Goal: Information Seeking & Learning: Learn about a topic

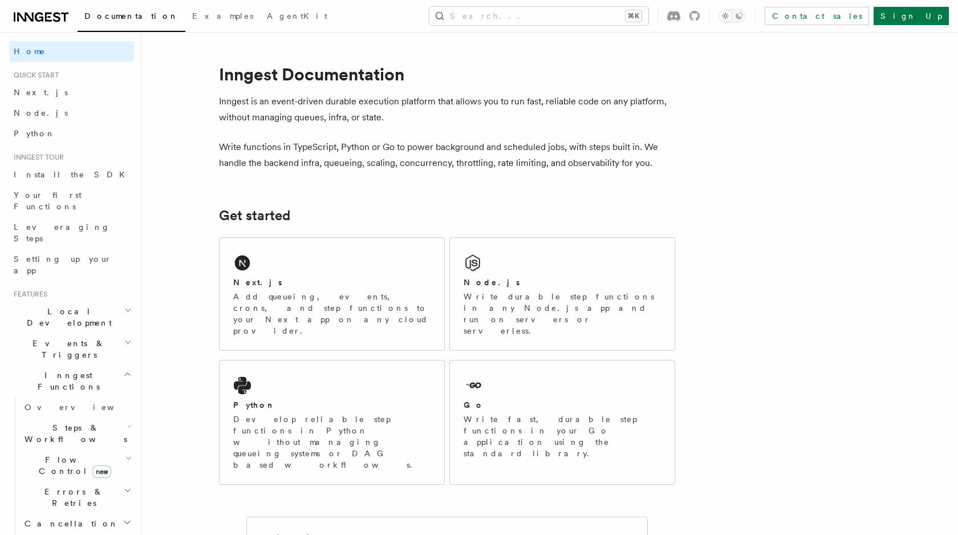
click at [112, 333] on h2 "Events & Triggers" at bounding box center [71, 349] width 125 height 32
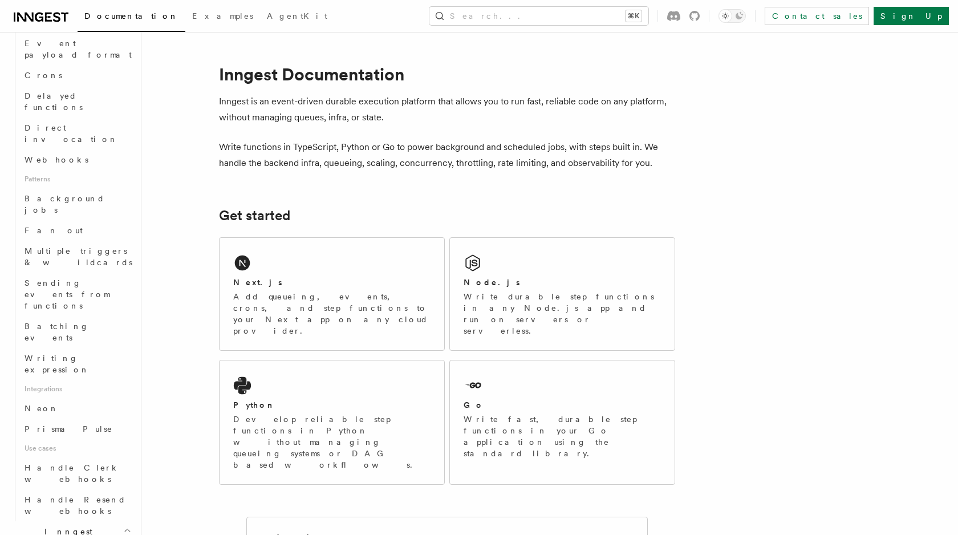
scroll to position [406, 0]
click at [89, 416] on link "Prisma Pulse" at bounding box center [77, 426] width 114 height 21
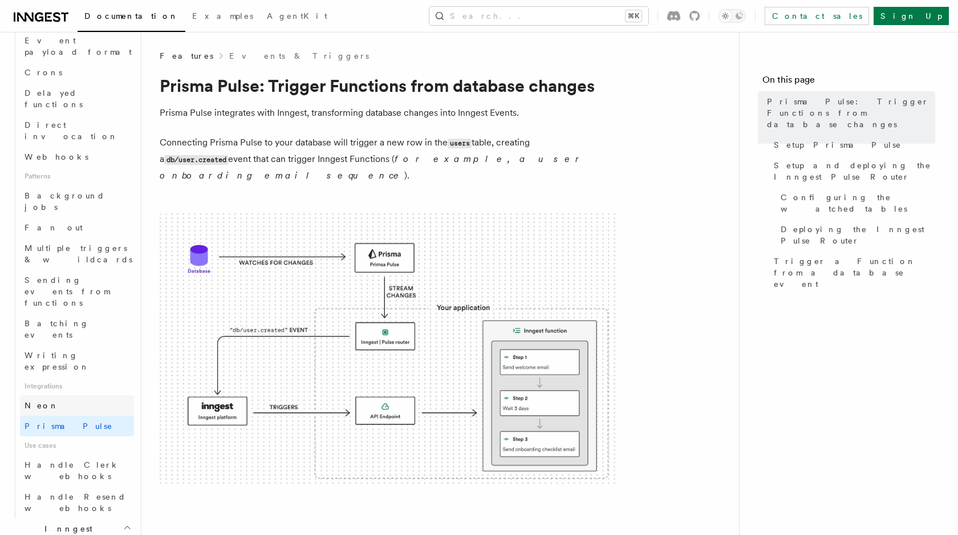
click at [65, 395] on link "Neon" at bounding box center [77, 405] width 114 height 21
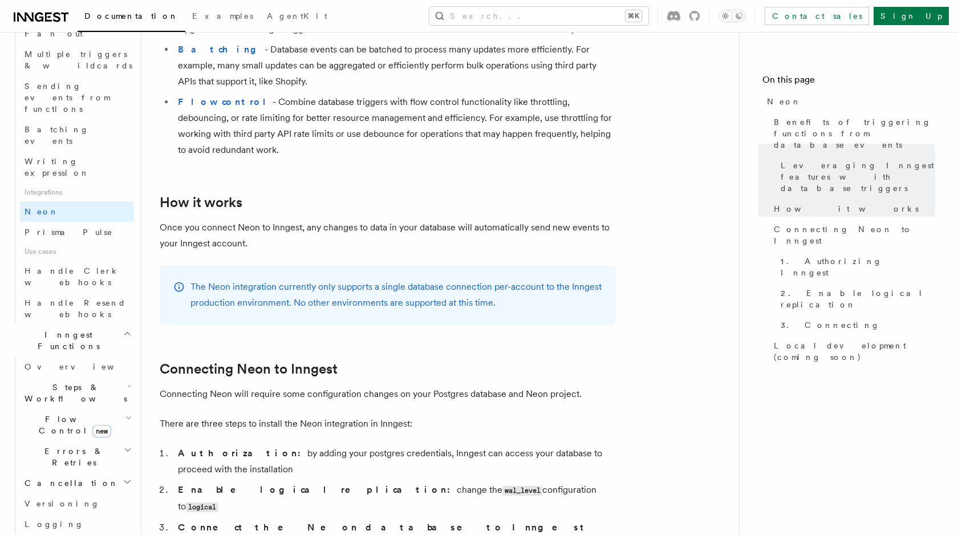
scroll to position [607, 0]
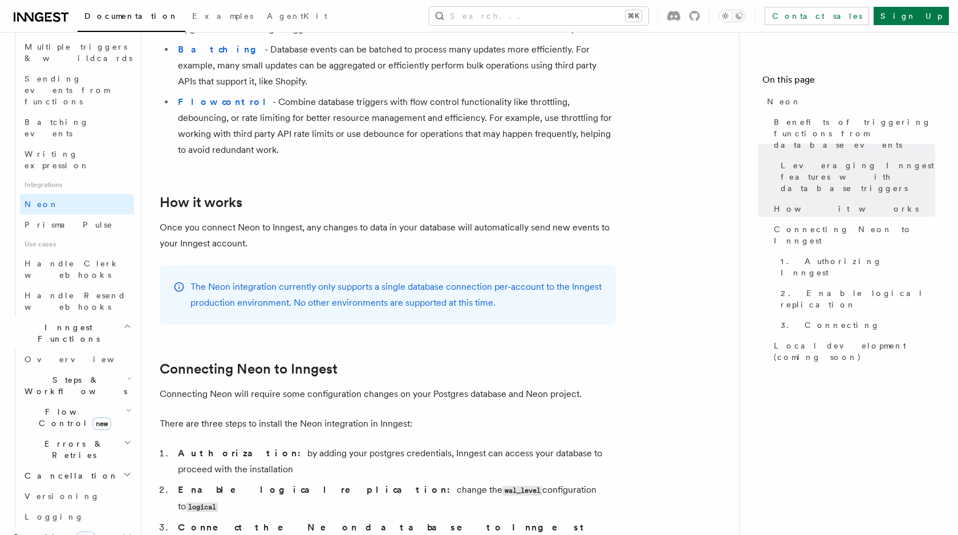
click at [119, 527] on h2 "Realtime new" at bounding box center [71, 537] width 125 height 21
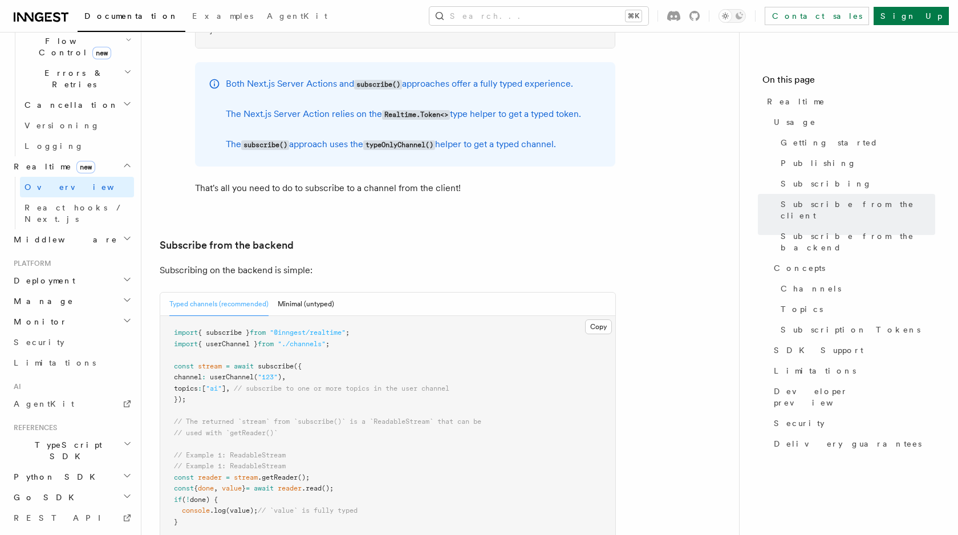
scroll to position [2183, 0]
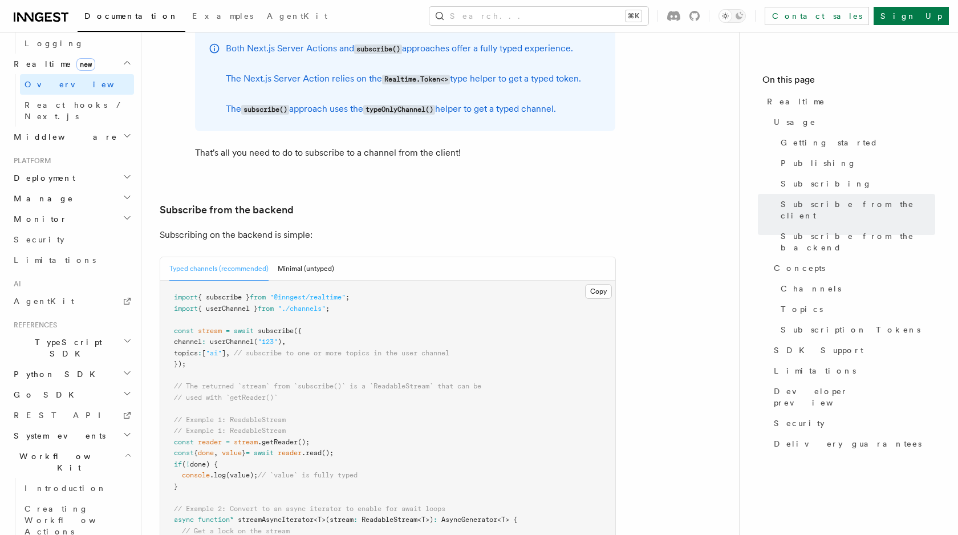
scroll to position [520, 0]
click at [48, 257] on span "Limitations" at bounding box center [55, 261] width 82 height 9
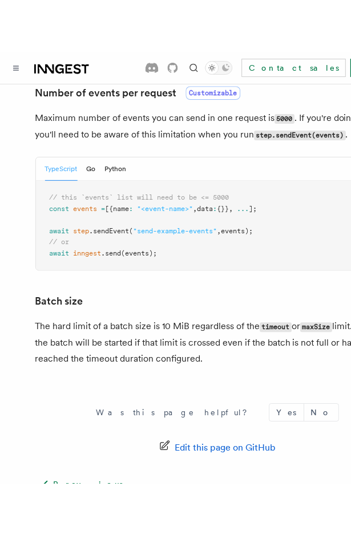
scroll to position [1100, 0]
